Goal: Task Accomplishment & Management: Manage account settings

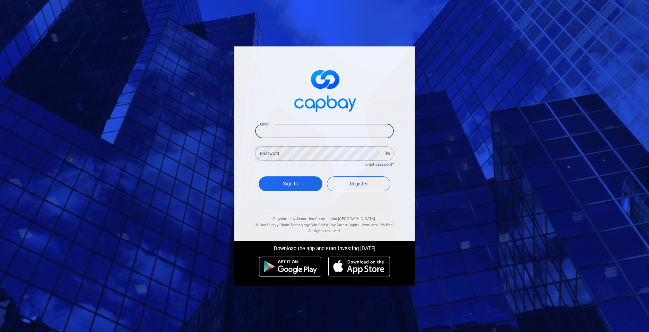
click at [336, 137] on input "Email" at bounding box center [324, 131] width 139 height 15
type input "[EMAIL_ADDRESS][DOMAIN_NAME]"
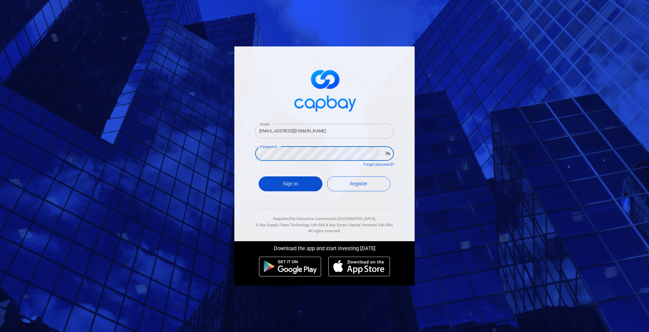
click at [289, 184] on button "Sign In" at bounding box center [291, 184] width 64 height 15
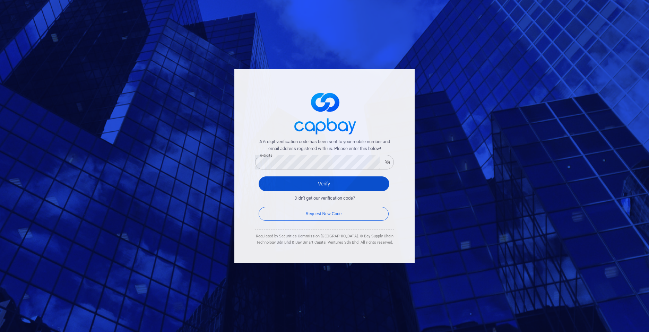
click at [320, 185] on button "Verify" at bounding box center [324, 184] width 131 height 15
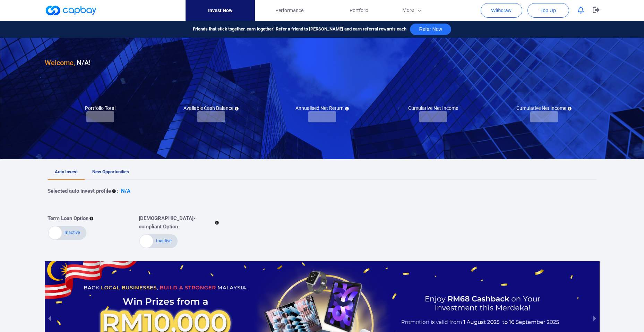
checkbox input "true"
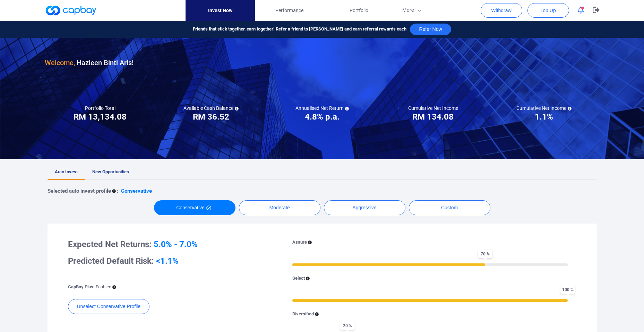
click at [19, 228] on div "Welcome, Hazleen Binti Aris ! Portfolio Total Portfolio Total RM ***** RM 13,13…" at bounding box center [322, 287] width 644 height 499
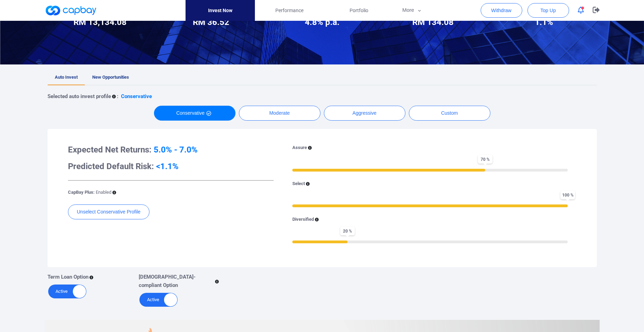
scroll to position [100, 0]
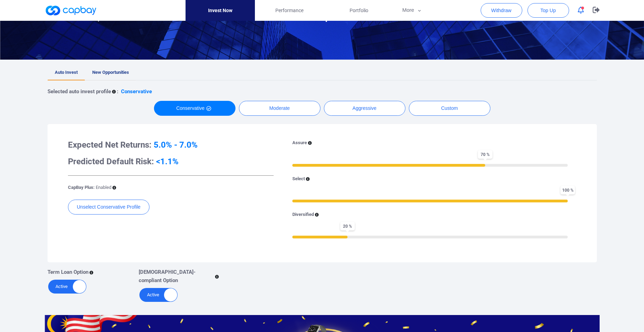
click at [121, 71] on span "New Opportunities" at bounding box center [110, 72] width 37 height 5
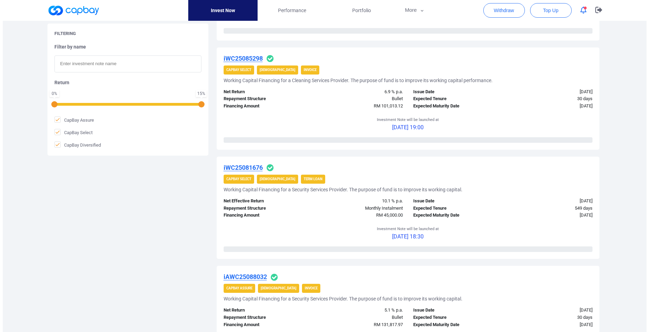
scroll to position [449, 0]
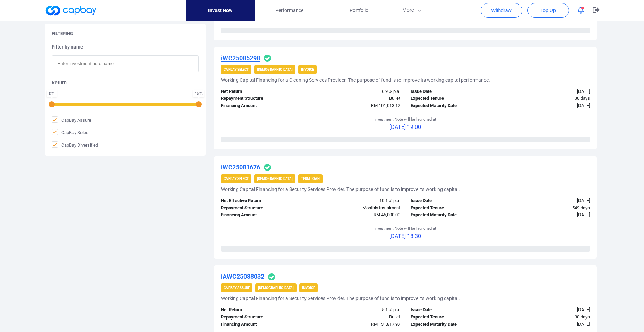
click at [244, 168] on u "iWC25081676" at bounding box center [240, 167] width 39 height 7
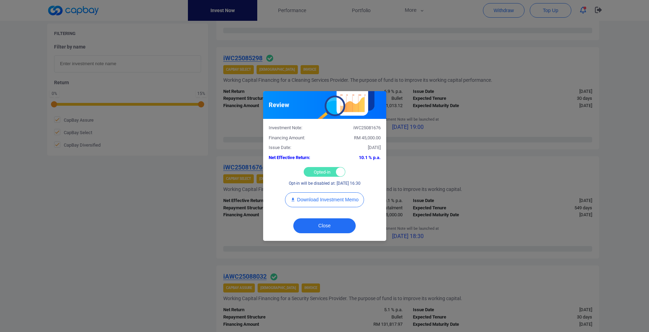
click at [318, 171] on div "Opted-in Opted-out" at bounding box center [325, 172] width 42 height 10
checkbox input "false"
click at [322, 224] on button "Close" at bounding box center [325, 226] width 62 height 15
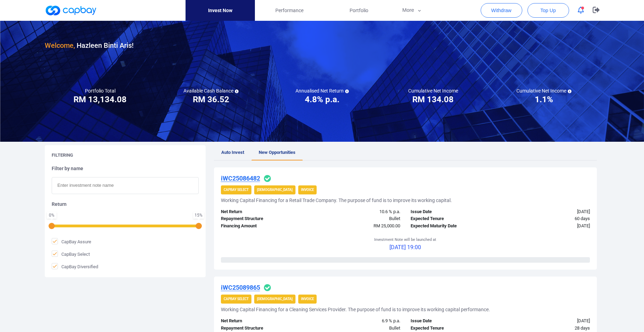
scroll to position [0, 0]
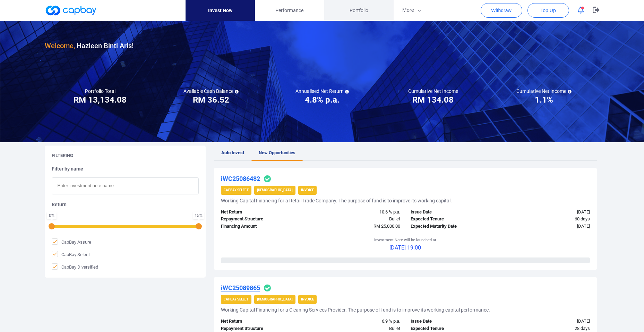
click at [366, 11] on span "Portfolio" at bounding box center [359, 11] width 19 height 8
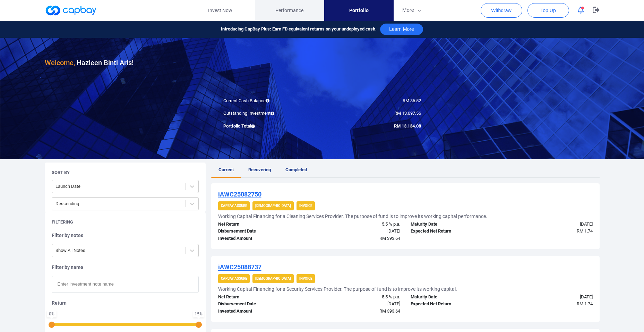
click at [298, 9] on span "Performance" at bounding box center [289, 11] width 28 height 8
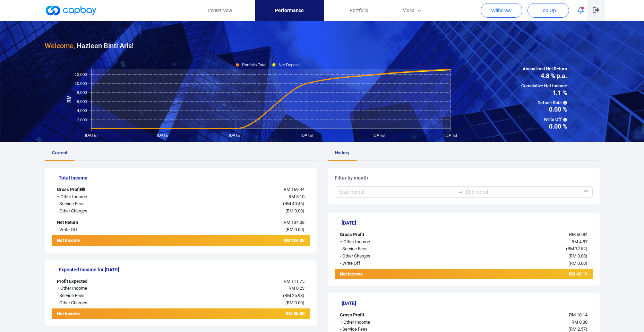
click at [596, 8] on icon "button" at bounding box center [596, 10] width 7 height 7
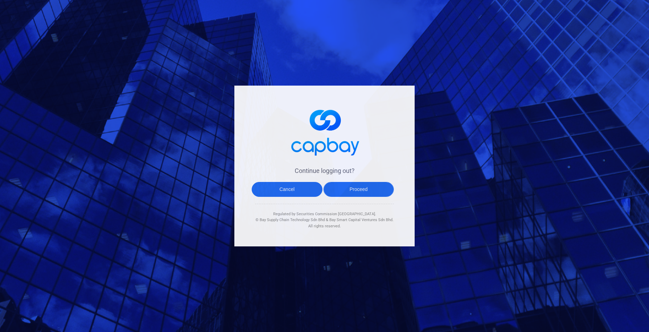
click at [345, 190] on button "Proceed" at bounding box center [359, 189] width 71 height 15
